Goal: Check status: Check status

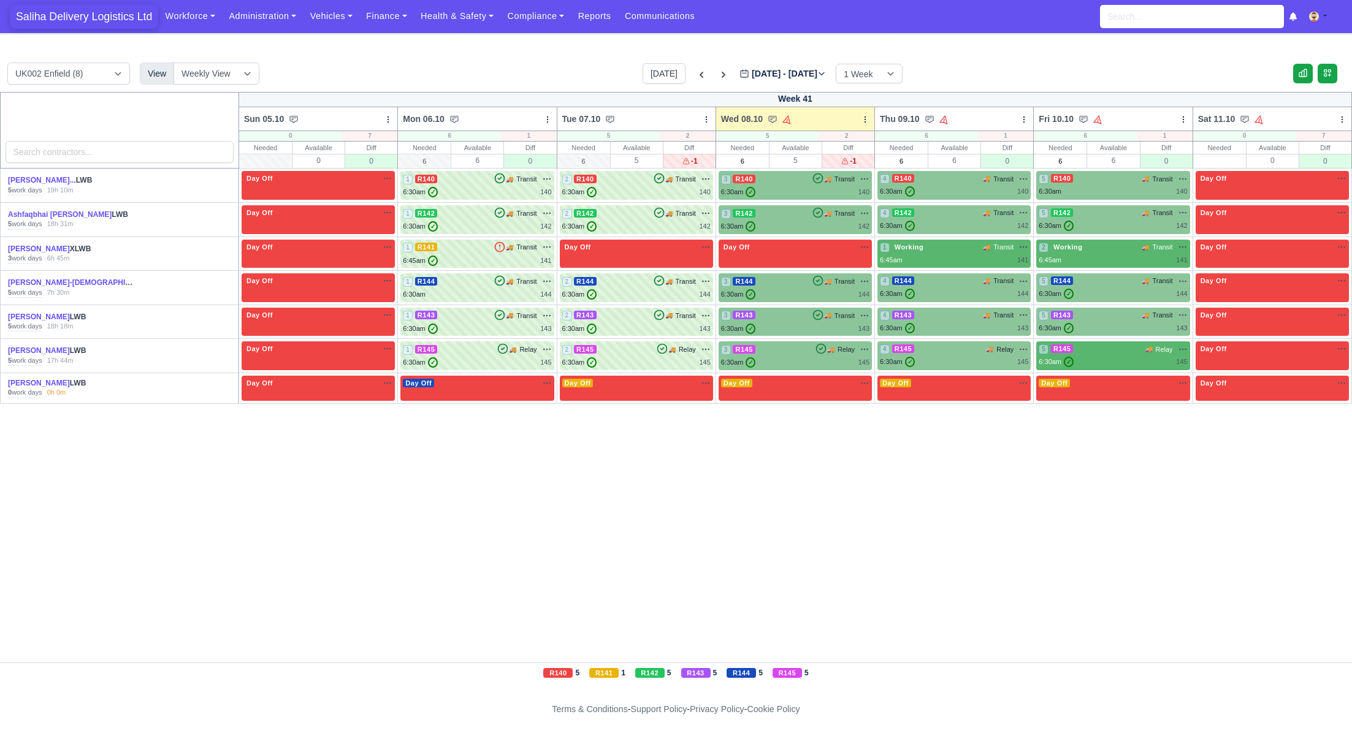
click at [105, 15] on span "Saliha Delivery Logistics Ltd" at bounding box center [84, 16] width 148 height 25
click at [717, 69] on icon at bounding box center [723, 75] width 12 height 12
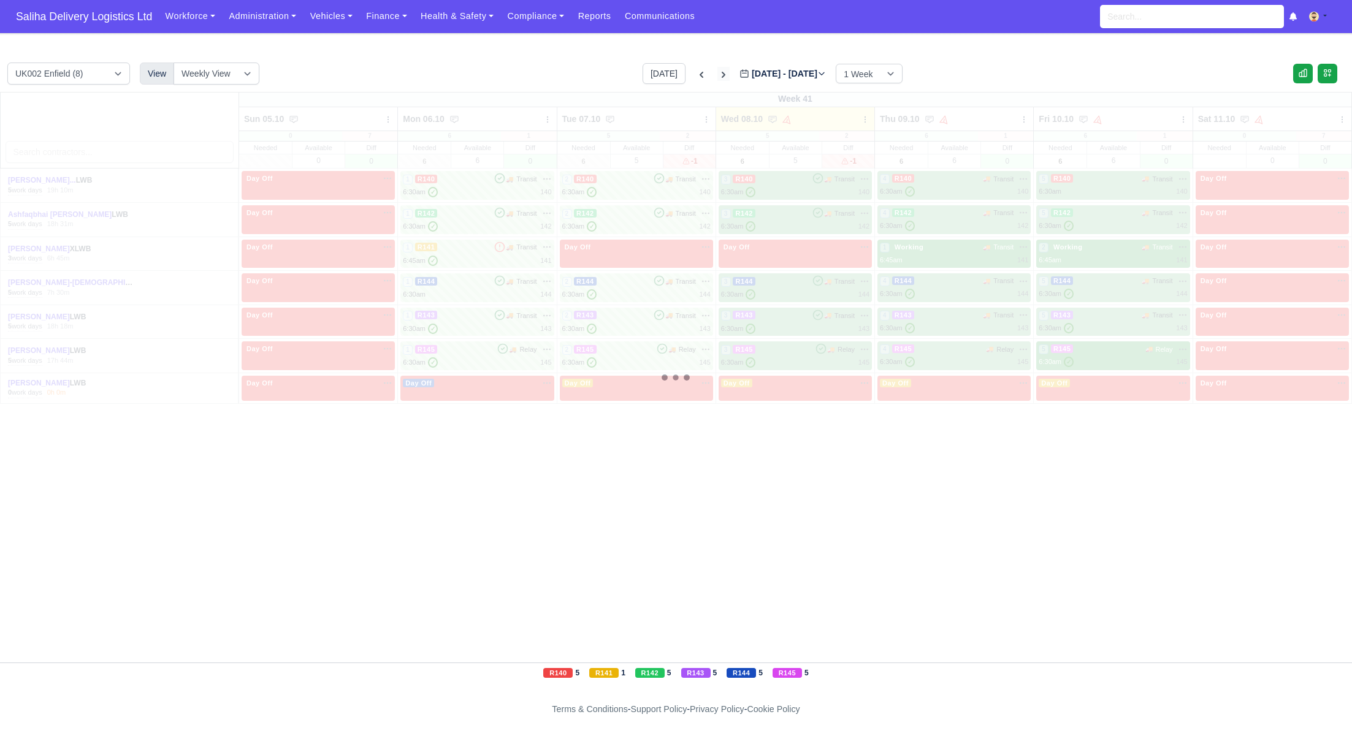
type input "[DATE]"
